Goal: Information Seeking & Learning: Learn about a topic

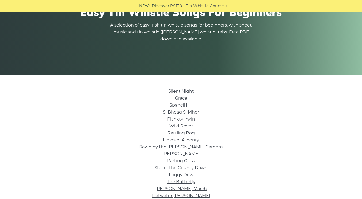
scroll to position [104, 0]
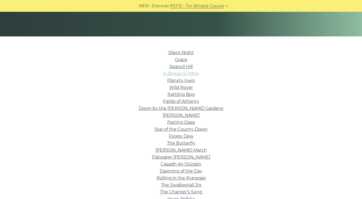
click at [177, 72] on link "Si­ Bheag Si­ Mhor" at bounding box center [181, 73] width 36 height 5
click at [179, 54] on link "Silent Night" at bounding box center [181, 52] width 26 height 5
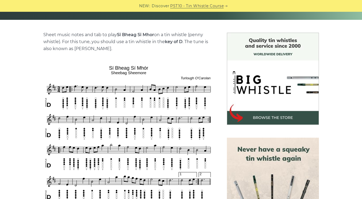
scroll to position [127, 0]
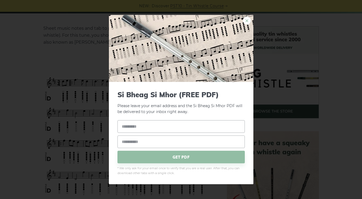
click at [247, 23] on link "×" at bounding box center [247, 20] width 8 height 8
